Goal: Transaction & Acquisition: Purchase product/service

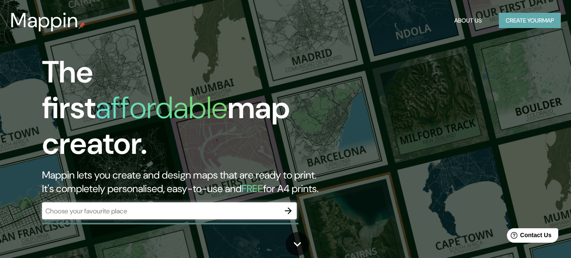
click at [521, 23] on button "Create your map" at bounding box center [530, 21] width 62 height 16
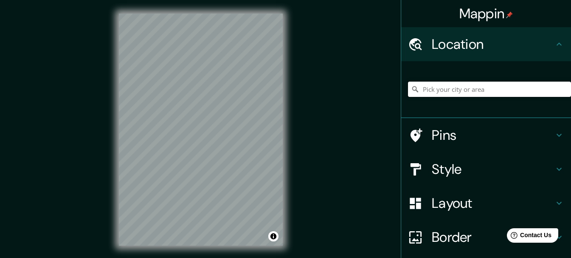
click at [422, 91] on input "Pick your city or area" at bounding box center [489, 89] width 163 height 15
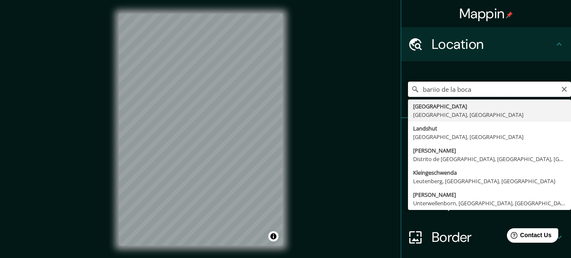
click at [436, 87] on input "bariio de la boca" at bounding box center [489, 89] width 163 height 15
click at [446, 89] on input "barrio de [GEOGRAPHIC_DATA]" at bounding box center [489, 89] width 163 height 15
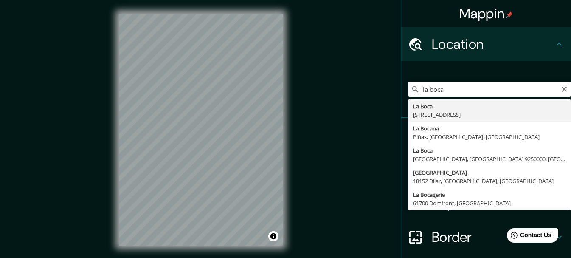
type input "[STREET_ADDRESS]"
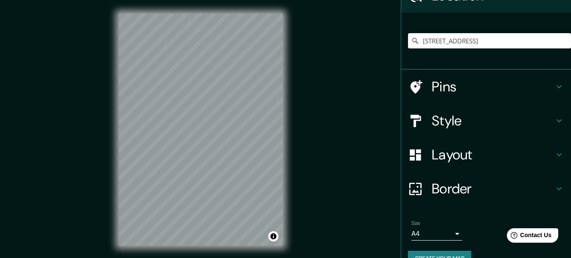
scroll to position [51, 0]
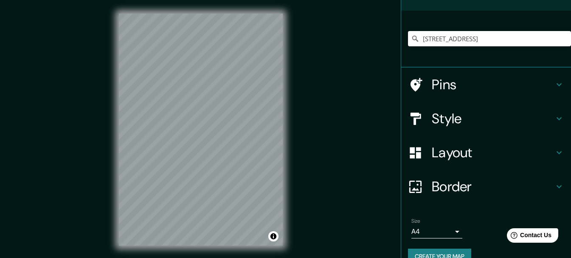
click at [540, 124] on h4 "Style" at bounding box center [493, 118] width 122 height 17
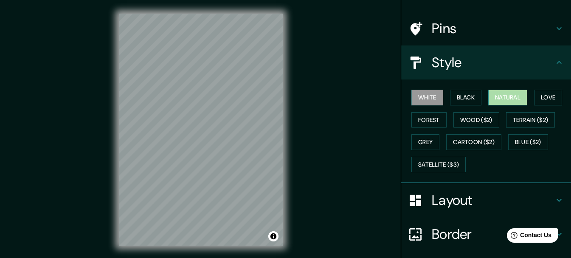
click at [511, 99] on button "Natural" at bounding box center [507, 98] width 39 height 16
click at [424, 98] on button "White" at bounding box center [427, 98] width 32 height 16
click at [450, 101] on button "Black" at bounding box center [466, 98] width 32 height 16
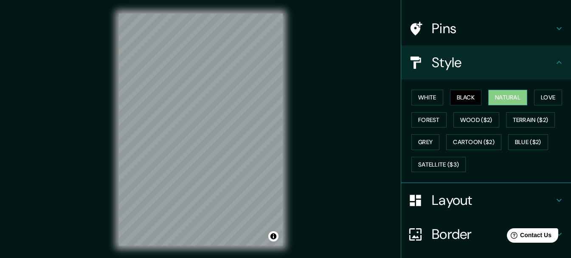
click at [509, 96] on button "Natural" at bounding box center [507, 98] width 39 height 16
click at [538, 95] on button "Love" at bounding box center [548, 98] width 28 height 16
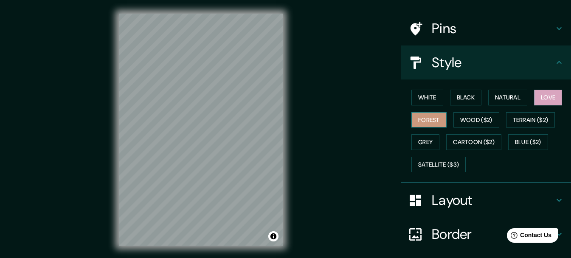
click at [423, 120] on button "Forest" at bounding box center [428, 120] width 35 height 16
click at [516, 117] on button "Terrain ($2)" at bounding box center [530, 120] width 49 height 16
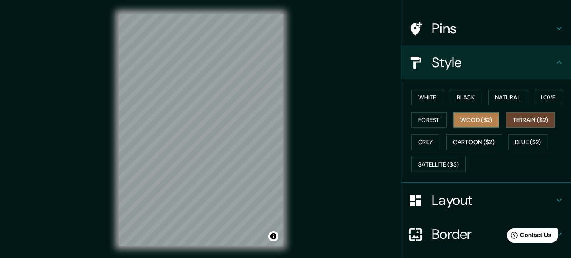
click at [482, 121] on button "Wood ($2)" at bounding box center [476, 120] width 46 height 16
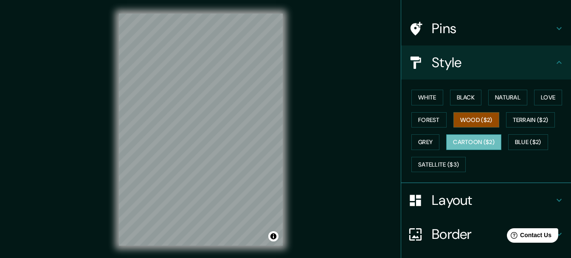
click at [462, 144] on button "Cartoon ($2)" at bounding box center [473, 142] width 55 height 16
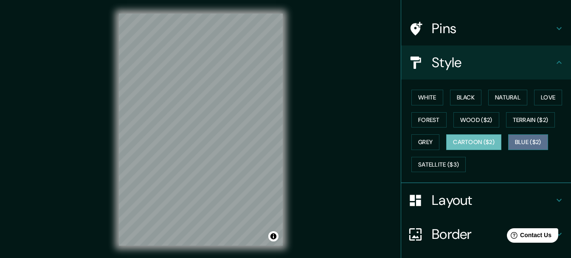
click at [522, 140] on button "Blue ($2)" at bounding box center [528, 142] width 40 height 16
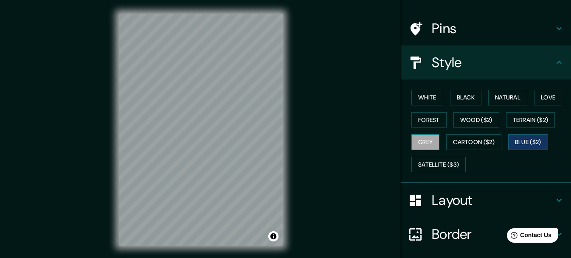
click at [417, 139] on button "Grey" at bounding box center [425, 142] width 28 height 16
click at [422, 121] on button "Forest" at bounding box center [428, 120] width 35 height 16
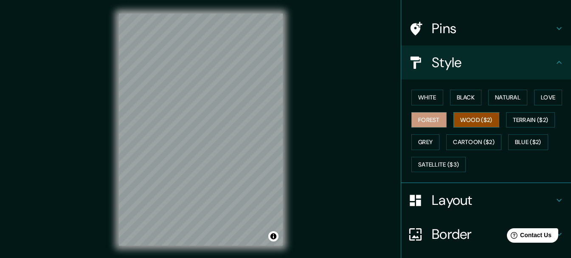
click at [462, 120] on button "Wood ($2)" at bounding box center [476, 120] width 46 height 16
click at [417, 97] on button "White" at bounding box center [427, 98] width 32 height 16
click at [466, 120] on button "Wood ($2)" at bounding box center [476, 120] width 46 height 16
click at [419, 118] on button "Forest" at bounding box center [428, 120] width 35 height 16
click at [476, 122] on button "Wood ($2)" at bounding box center [476, 120] width 46 height 16
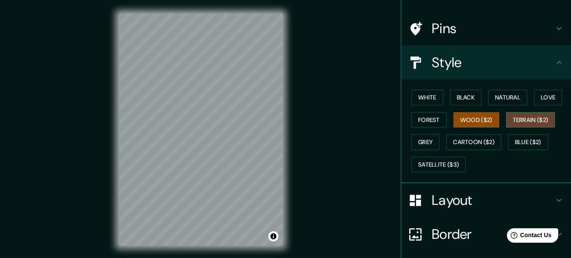
click at [522, 123] on button "Terrain ($2)" at bounding box center [530, 120] width 49 height 16
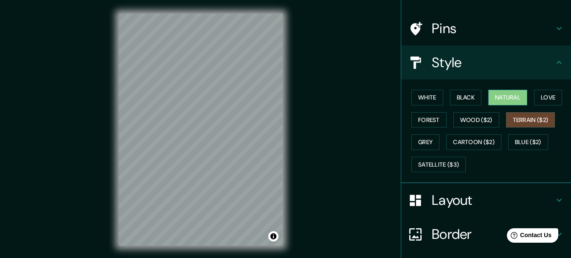
click at [513, 96] on button "Natural" at bounding box center [507, 98] width 39 height 16
click at [459, 96] on button "Black" at bounding box center [466, 98] width 32 height 16
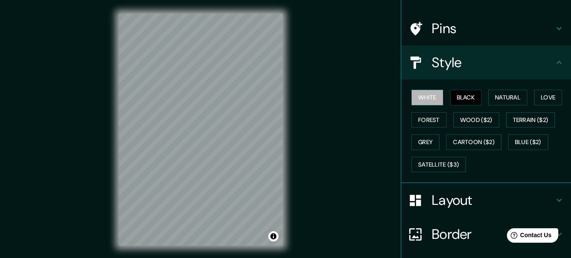
click at [427, 98] on button "White" at bounding box center [427, 98] width 32 height 16
click at [458, 98] on button "Black" at bounding box center [466, 98] width 32 height 16
click at [413, 100] on button "White" at bounding box center [427, 98] width 32 height 16
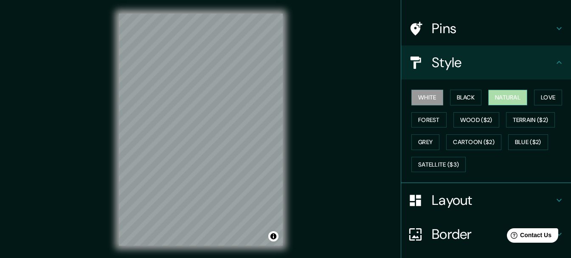
click at [507, 100] on button "Natural" at bounding box center [507, 98] width 39 height 16
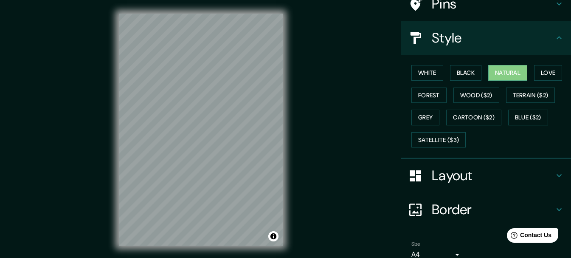
scroll to position [115, 0]
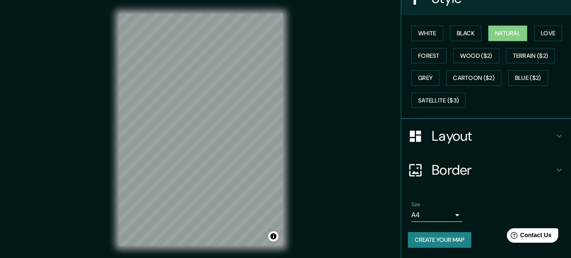
click at [451, 213] on body "Mappin Location [GEOGRAPHIC_DATA], [GEOGRAPHIC_DATA], [GEOGRAPHIC_DATA] Pins St…" at bounding box center [285, 129] width 571 height 258
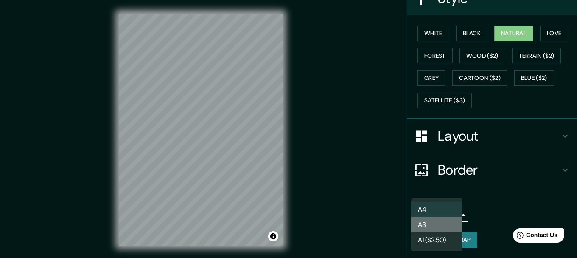
click at [419, 222] on li "A3" at bounding box center [436, 224] width 51 height 15
type input "a4"
click at [453, 217] on body "Mappin Location [GEOGRAPHIC_DATA], [GEOGRAPHIC_DATA], [GEOGRAPHIC_DATA] Pins St…" at bounding box center [288, 129] width 577 height 258
click at [453, 217] on li "A3" at bounding box center [436, 224] width 51 height 15
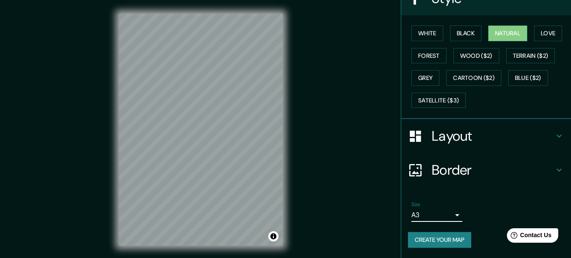
click at [424, 236] on button "Create your map" at bounding box center [439, 240] width 63 height 16
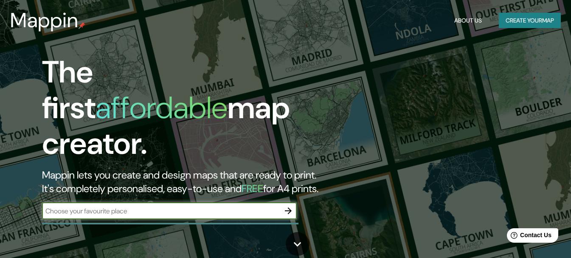
click at [501, 20] on button "Create your map" at bounding box center [530, 21] width 62 height 16
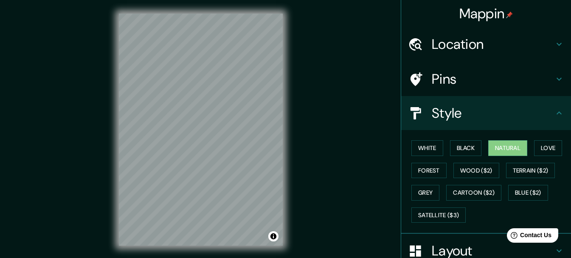
click at [506, 39] on h4 "Location" at bounding box center [493, 44] width 122 height 17
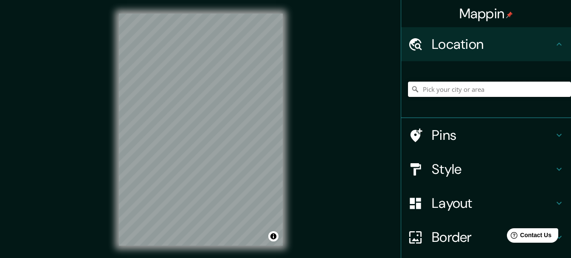
click at [422, 88] on input "Pick your city or area" at bounding box center [489, 89] width 163 height 15
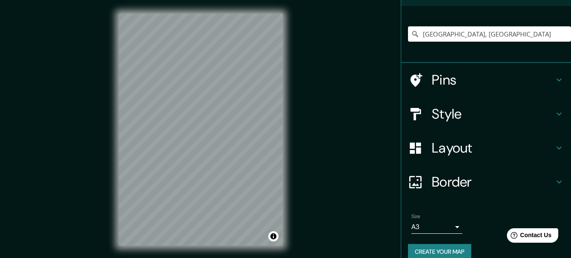
scroll to position [67, 0]
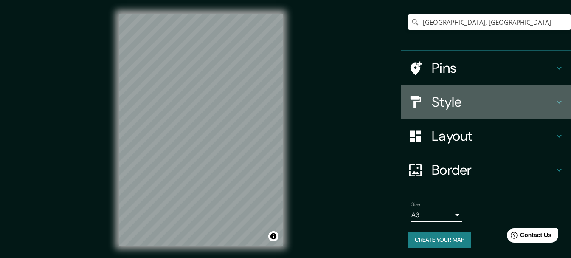
click at [463, 96] on h4 "Style" at bounding box center [493, 101] width 122 height 17
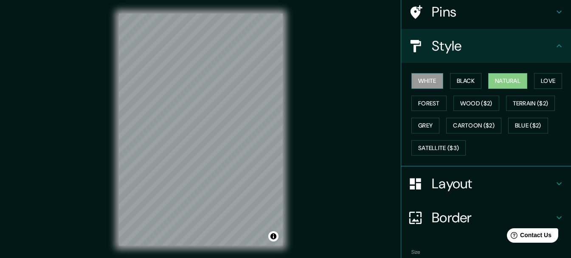
click at [419, 84] on button "White" at bounding box center [427, 81] width 32 height 16
click at [458, 84] on button "Black" at bounding box center [466, 81] width 32 height 16
click at [496, 80] on button "Natural" at bounding box center [507, 81] width 39 height 16
click at [546, 82] on button "Love" at bounding box center [548, 81] width 28 height 16
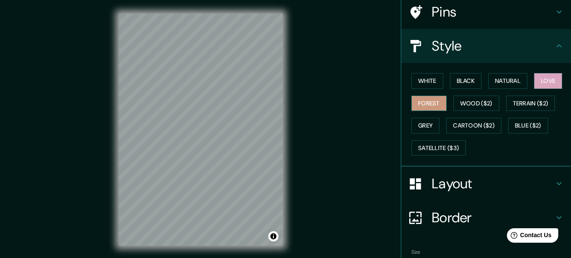
click at [423, 104] on button "Forest" at bounding box center [428, 104] width 35 height 16
click at [419, 127] on button "Grey" at bounding box center [425, 126] width 28 height 16
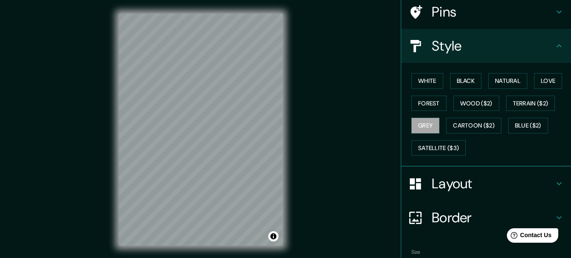
click at [450, 46] on h4 "Style" at bounding box center [493, 45] width 122 height 17
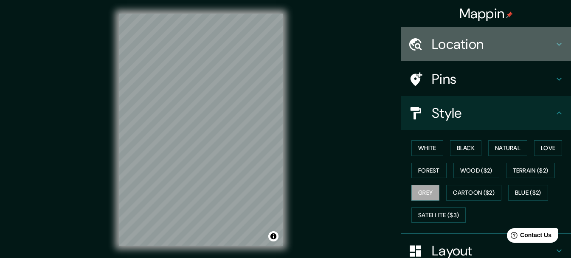
click at [477, 43] on h4 "Location" at bounding box center [493, 44] width 122 height 17
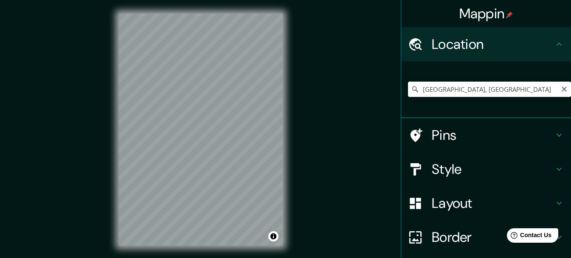
click at [415, 89] on input "[GEOGRAPHIC_DATA], [GEOGRAPHIC_DATA]" at bounding box center [489, 89] width 163 height 15
click at [490, 173] on h4 "Style" at bounding box center [493, 168] width 122 height 17
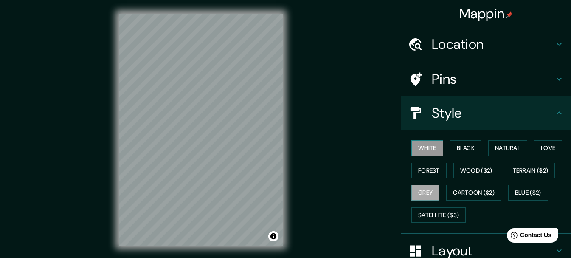
click at [418, 146] on button "White" at bounding box center [427, 148] width 32 height 16
click at [457, 146] on button "Black" at bounding box center [466, 148] width 32 height 16
click at [419, 152] on button "White" at bounding box center [427, 148] width 32 height 16
click at [517, 147] on button "Natural" at bounding box center [507, 148] width 39 height 16
click at [418, 195] on button "Grey" at bounding box center [425, 193] width 28 height 16
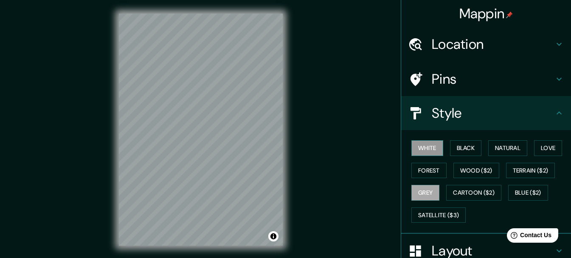
click at [414, 149] on button "White" at bounding box center [427, 148] width 32 height 16
click at [546, 48] on h4 "Location" at bounding box center [493, 44] width 122 height 17
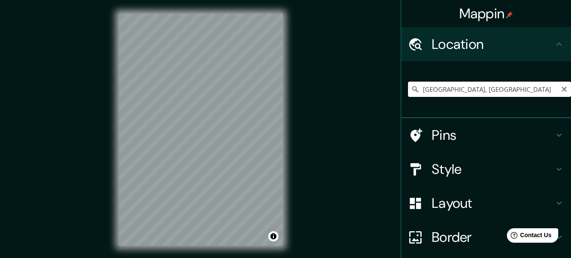
click at [425, 95] on input "[GEOGRAPHIC_DATA], [GEOGRAPHIC_DATA]" at bounding box center [489, 89] width 163 height 15
click at [419, 90] on input "[GEOGRAPHIC_DATA], [GEOGRAPHIC_DATA]" at bounding box center [489, 89] width 163 height 15
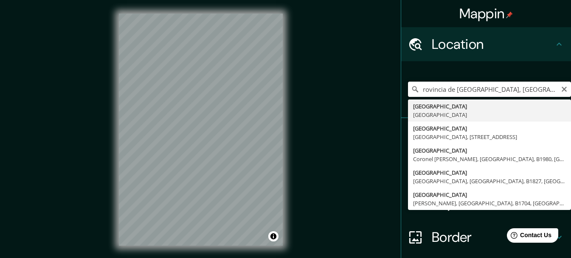
drag, startPoint x: 534, startPoint y: 89, endPoint x: 411, endPoint y: 105, distance: 123.7
type input "[GEOGRAPHIC_DATA], [GEOGRAPHIC_DATA]"
click at [561, 87] on icon "Clear" at bounding box center [564, 89] width 7 height 7
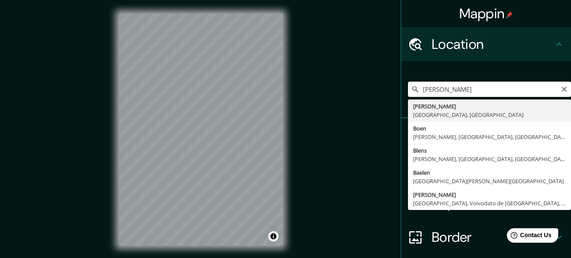
type input "[PERSON_NAME], [GEOGRAPHIC_DATA], [GEOGRAPHIC_DATA]"
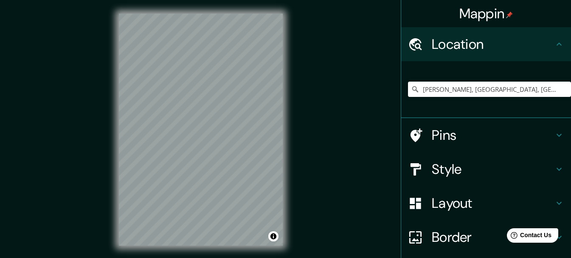
click at [450, 173] on h4 "Style" at bounding box center [493, 168] width 122 height 17
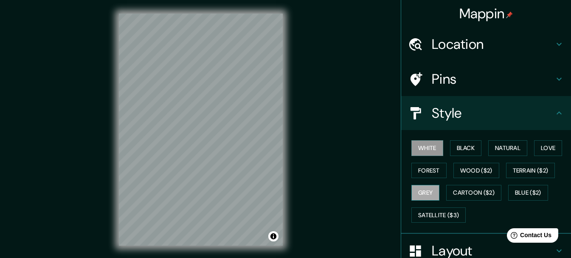
click at [419, 190] on button "Grey" at bounding box center [425, 193] width 28 height 16
click at [416, 170] on button "Forest" at bounding box center [428, 171] width 35 height 16
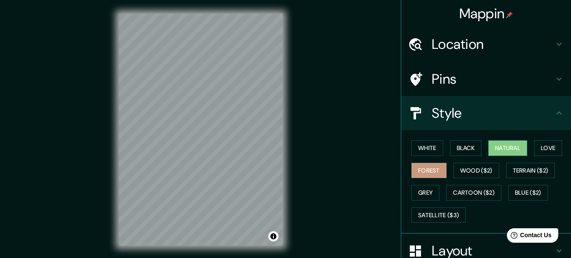
click at [493, 152] on button "Natural" at bounding box center [507, 148] width 39 height 16
click at [465, 148] on button "Black" at bounding box center [466, 148] width 32 height 16
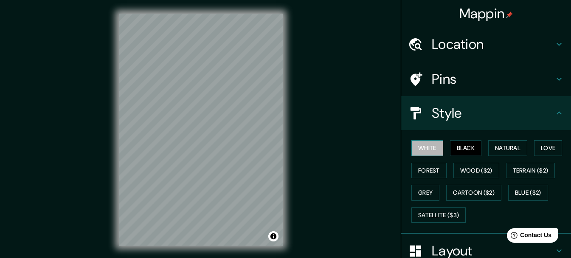
click at [416, 145] on button "White" at bounding box center [427, 148] width 32 height 16
click at [539, 151] on button "Love" at bounding box center [548, 148] width 28 height 16
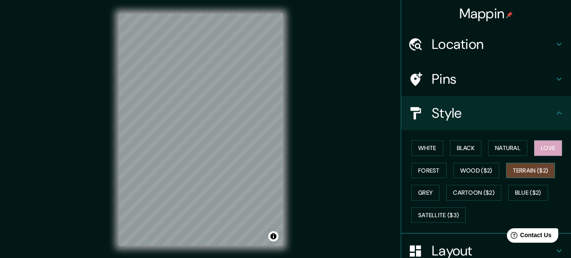
click at [522, 171] on button "Terrain ($2)" at bounding box center [530, 171] width 49 height 16
click at [474, 169] on button "Wood ($2)" at bounding box center [476, 171] width 46 height 16
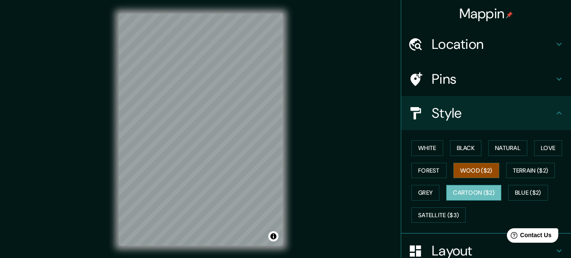
click at [465, 194] on button "Cartoon ($2)" at bounding box center [473, 193] width 55 height 16
click at [494, 38] on h4 "Location" at bounding box center [493, 44] width 122 height 17
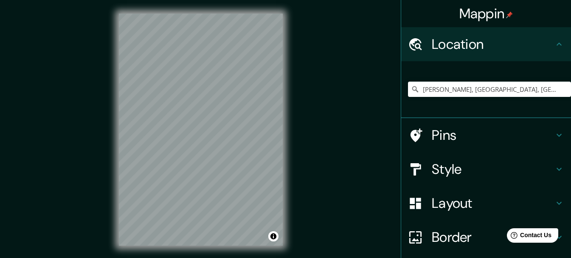
click at [516, 49] on h4 "Location" at bounding box center [493, 44] width 122 height 17
click at [562, 91] on icon "Clear" at bounding box center [564, 89] width 5 height 5
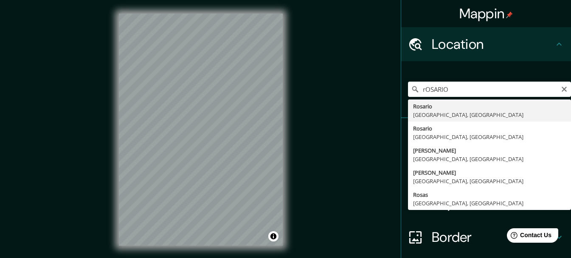
type input "[GEOGRAPHIC_DATA], [GEOGRAPHIC_DATA], [GEOGRAPHIC_DATA]"
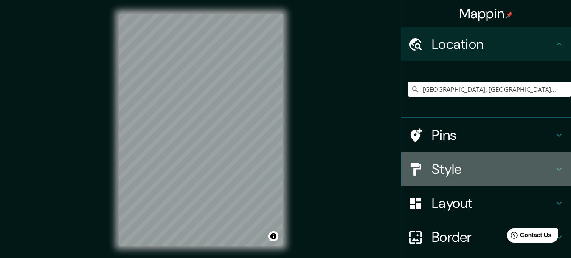
click at [506, 169] on h4 "Style" at bounding box center [493, 168] width 122 height 17
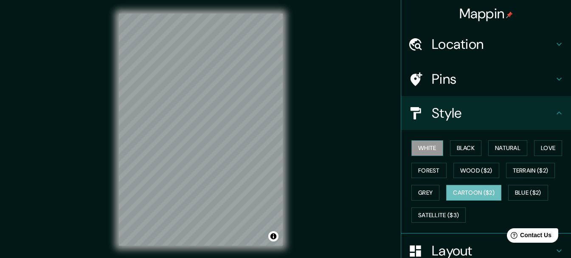
click at [430, 149] on button "White" at bounding box center [427, 148] width 32 height 16
click at [471, 84] on h4 "Pins" at bounding box center [493, 78] width 122 height 17
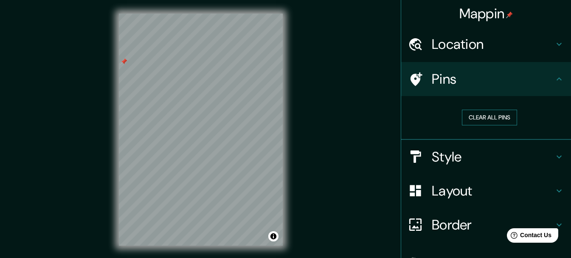
click at [471, 116] on button "Clear all pins" at bounding box center [489, 118] width 55 height 16
click at [448, 190] on h4 "Layout" at bounding box center [493, 190] width 122 height 17
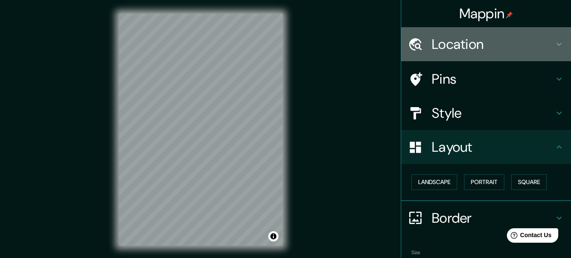
click at [483, 42] on h4 "Location" at bounding box center [493, 44] width 122 height 17
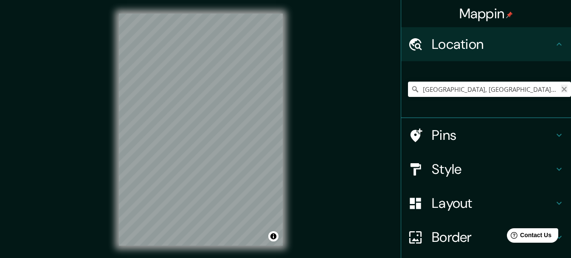
click at [562, 90] on icon "Clear" at bounding box center [564, 89] width 5 height 5
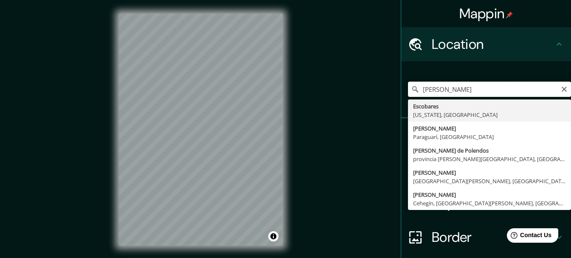
click at [415, 88] on input "[PERSON_NAME]" at bounding box center [489, 89] width 163 height 15
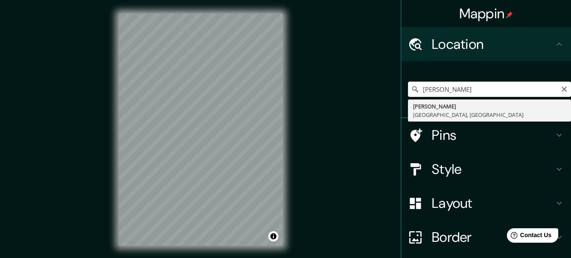
type input "[PERSON_NAME], [GEOGRAPHIC_DATA], [GEOGRAPHIC_DATA]"
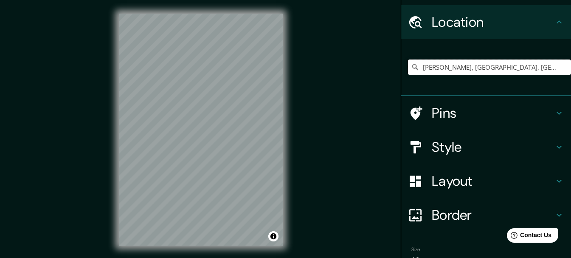
scroll to position [50, 0]
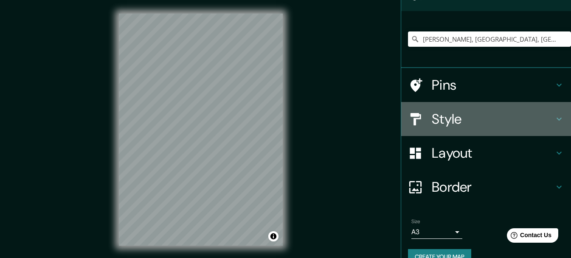
click at [491, 110] on h4 "Style" at bounding box center [493, 118] width 122 height 17
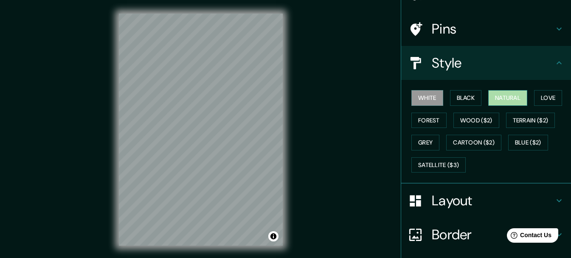
click at [494, 99] on button "Natural" at bounding box center [507, 98] width 39 height 16
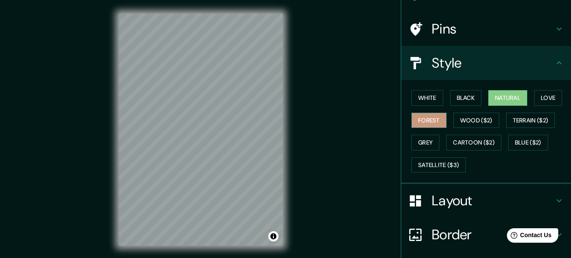
click at [426, 121] on button "Forest" at bounding box center [428, 121] width 35 height 16
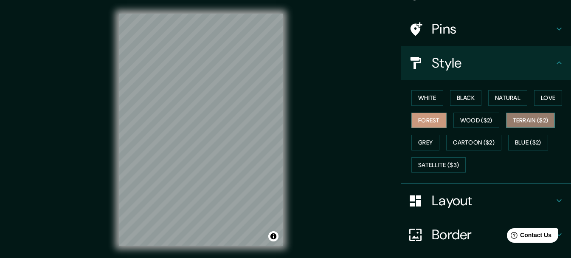
click at [512, 122] on button "Terrain ($2)" at bounding box center [530, 121] width 49 height 16
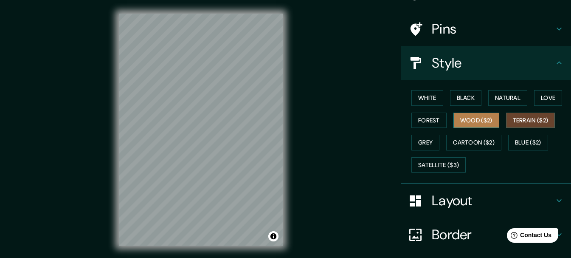
click at [478, 122] on button "Wood ($2)" at bounding box center [476, 121] width 46 height 16
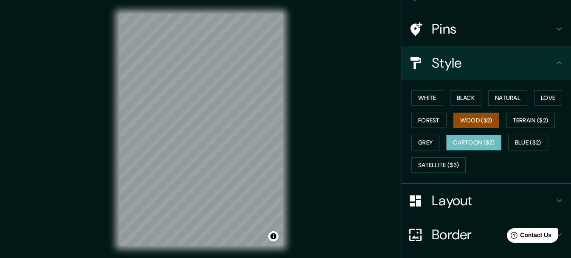
click at [476, 142] on button "Cartoon ($2)" at bounding box center [473, 143] width 55 height 16
click at [457, 101] on button "Black" at bounding box center [466, 98] width 32 height 16
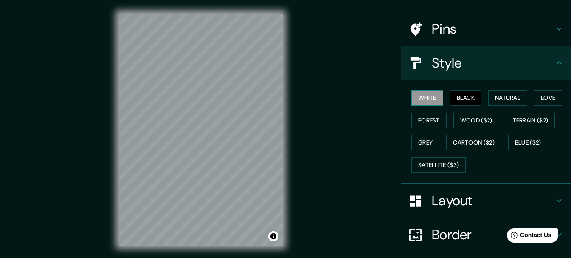
click at [414, 98] on button "White" at bounding box center [427, 98] width 32 height 16
click at [546, 102] on button "Love" at bounding box center [548, 98] width 28 height 16
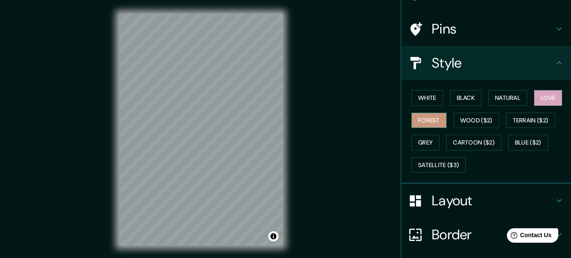
click at [411, 123] on button "Forest" at bounding box center [428, 121] width 35 height 16
click at [467, 123] on button "Wood ($2)" at bounding box center [476, 121] width 46 height 16
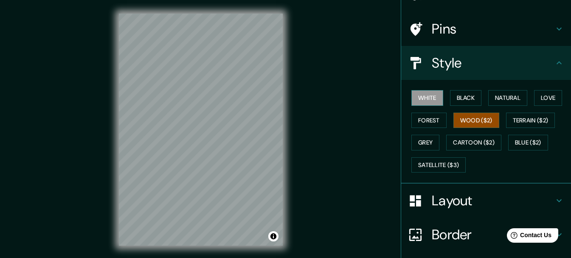
click at [411, 98] on button "White" at bounding box center [427, 98] width 32 height 16
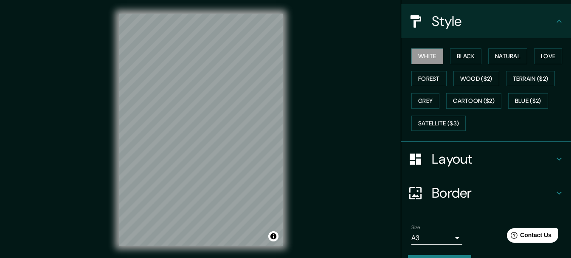
scroll to position [115, 0]
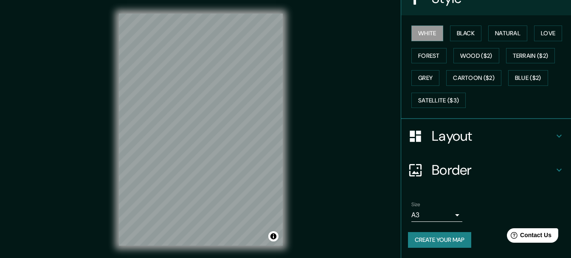
click at [424, 240] on button "Create your map" at bounding box center [439, 240] width 63 height 16
click at [459, 35] on button "Black" at bounding box center [466, 33] width 32 height 16
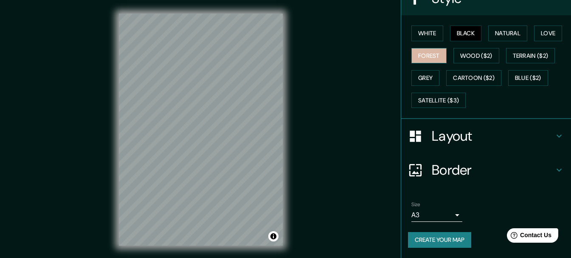
click at [427, 56] on button "Forest" at bounding box center [428, 56] width 35 height 16
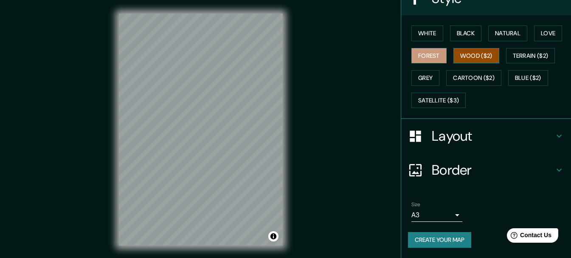
click at [453, 58] on button "Wood ($2)" at bounding box center [476, 56] width 46 height 16
click at [416, 36] on button "White" at bounding box center [427, 33] width 32 height 16
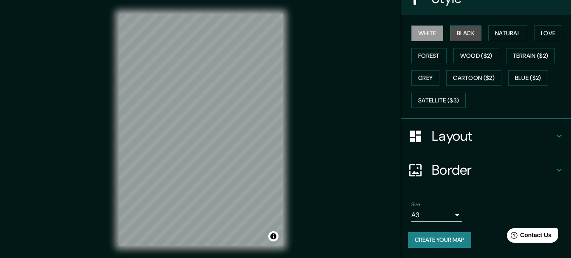
click at [457, 35] on button "Black" at bounding box center [466, 33] width 32 height 16
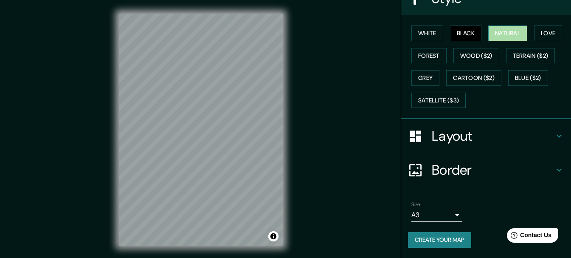
click at [491, 34] on button "Natural" at bounding box center [507, 33] width 39 height 16
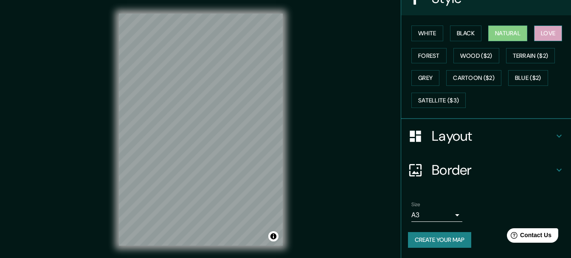
click at [547, 36] on button "Love" at bounding box center [548, 33] width 28 height 16
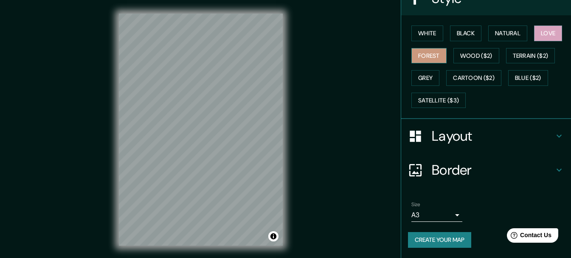
click at [425, 56] on button "Forest" at bounding box center [428, 56] width 35 height 16
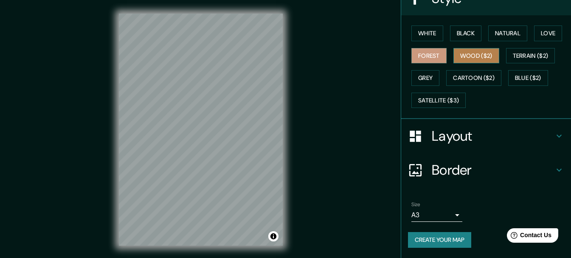
click at [459, 58] on button "Wood ($2)" at bounding box center [476, 56] width 46 height 16
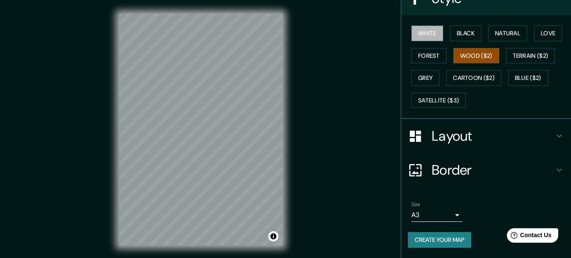
click at [416, 37] on button "White" at bounding box center [427, 33] width 32 height 16
click at [460, 56] on button "Wood ($2)" at bounding box center [476, 56] width 46 height 16
click at [512, 59] on button "Terrain ($2)" at bounding box center [530, 56] width 49 height 16
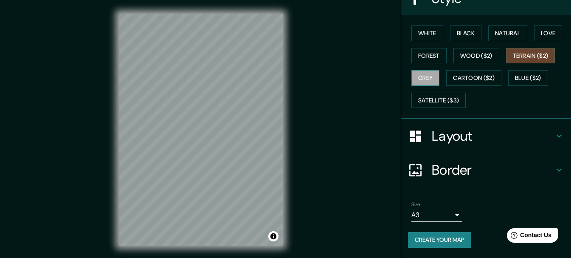
click at [418, 77] on button "Grey" at bounding box center [425, 78] width 28 height 16
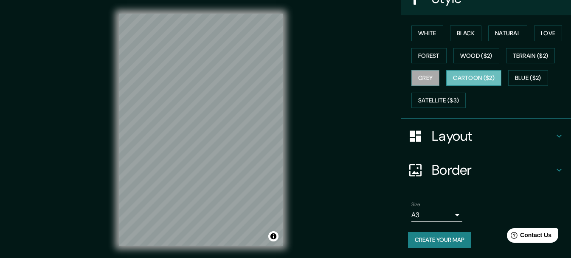
click at [463, 77] on button "Cartoon ($2)" at bounding box center [473, 78] width 55 height 16
click at [414, 35] on button "White" at bounding box center [427, 33] width 32 height 16
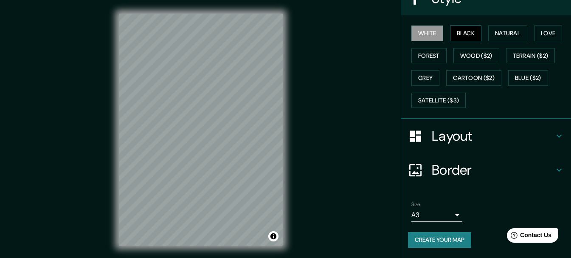
click at [469, 31] on button "Black" at bounding box center [466, 33] width 32 height 16
click at [499, 33] on button "Natural" at bounding box center [507, 33] width 39 height 16
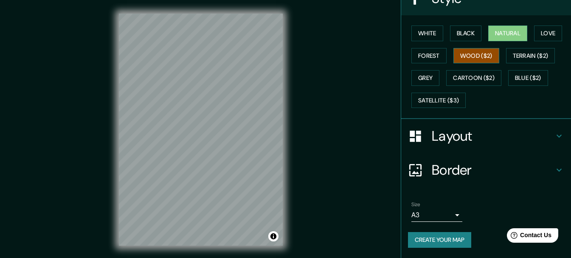
click at [462, 53] on button "Wood ($2)" at bounding box center [476, 56] width 46 height 16
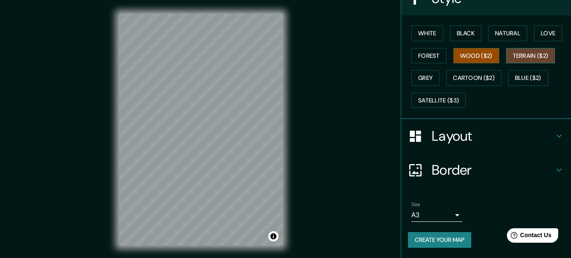
click at [510, 59] on button "Terrain ($2)" at bounding box center [530, 56] width 49 height 16
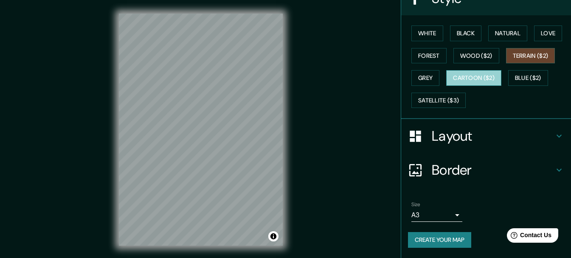
click at [467, 75] on button "Cartoon ($2)" at bounding box center [473, 78] width 55 height 16
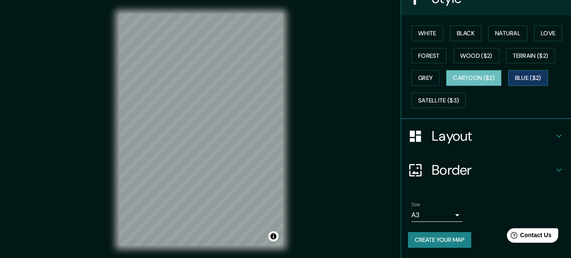
click at [522, 79] on button "Blue ($2)" at bounding box center [528, 78] width 40 height 16
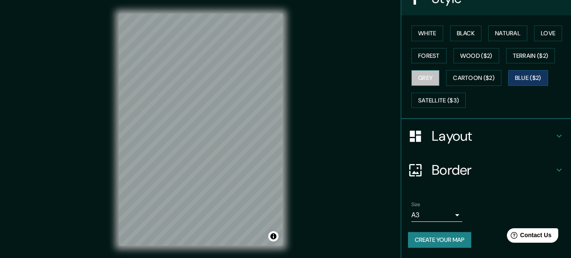
click at [422, 80] on button "Grey" at bounding box center [425, 78] width 28 height 16
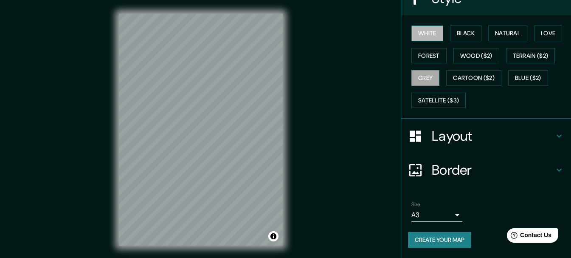
click at [418, 34] on button "White" at bounding box center [427, 33] width 32 height 16
click at [457, 34] on button "Black" at bounding box center [466, 33] width 32 height 16
click at [416, 34] on button "White" at bounding box center [427, 33] width 32 height 16
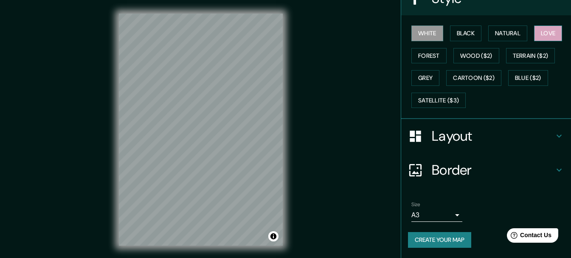
click at [536, 31] on button "Love" at bounding box center [548, 33] width 28 height 16
